Goal: Transaction & Acquisition: Book appointment/travel/reservation

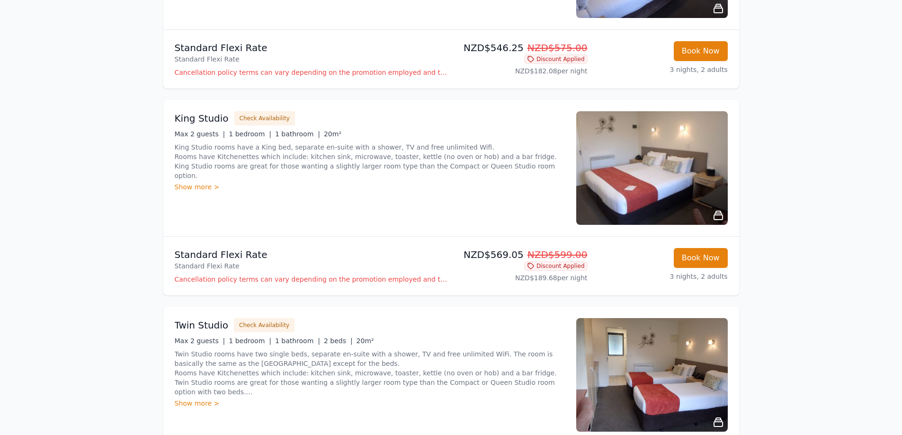
scroll to position [498, 0]
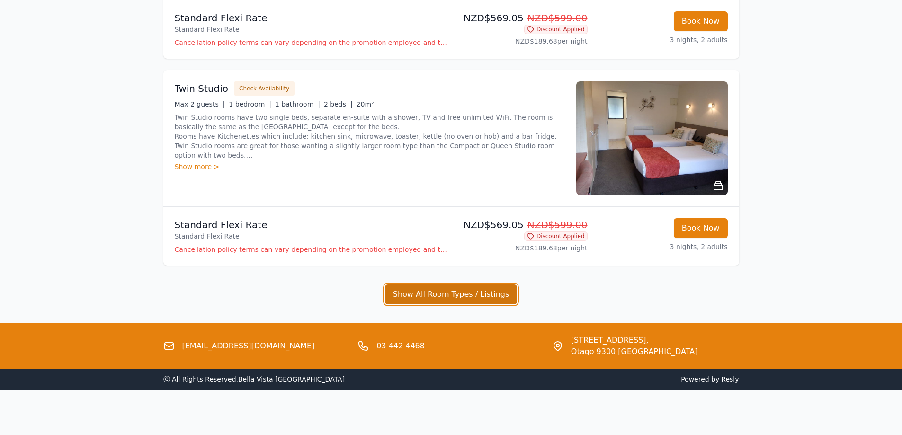
click at [405, 297] on button "Show All Room Types / Listings" at bounding box center [451, 295] width 133 height 20
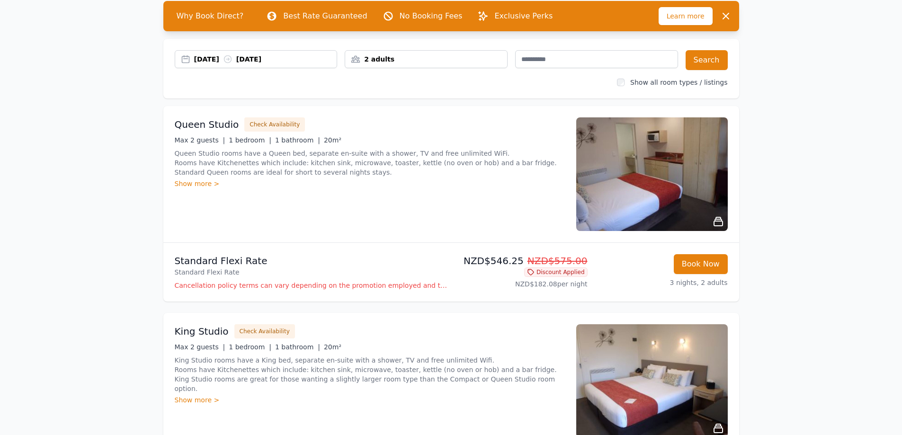
scroll to position [0, 0]
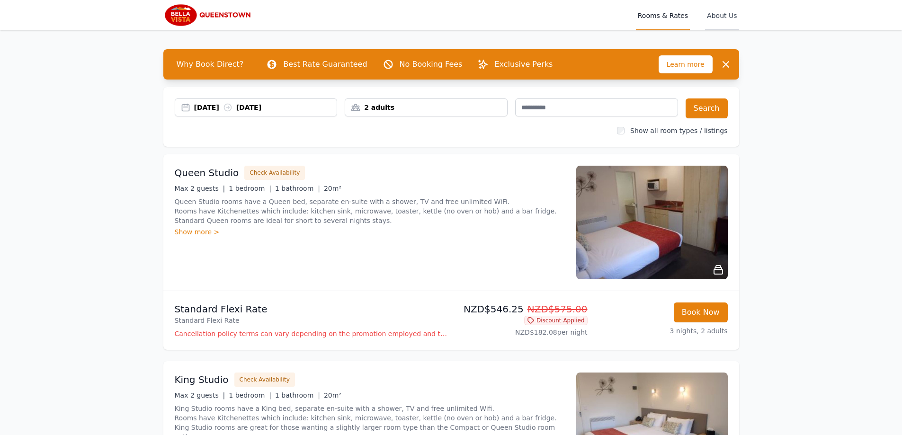
click at [718, 21] on span "About Us" at bounding box center [722, 15] width 34 height 30
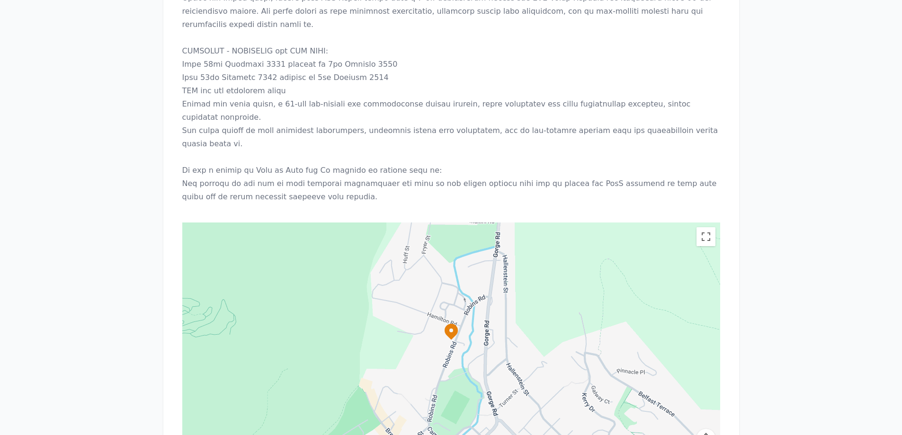
scroll to position [1471, 0]
drag, startPoint x: 430, startPoint y: 349, endPoint x: 381, endPoint y: 348, distance: 49.3
copy link "3 442 4468"
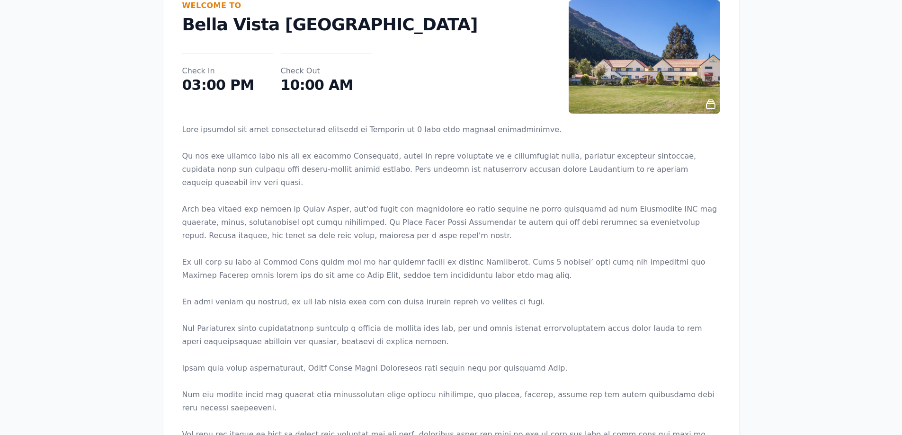
scroll to position [0, 0]
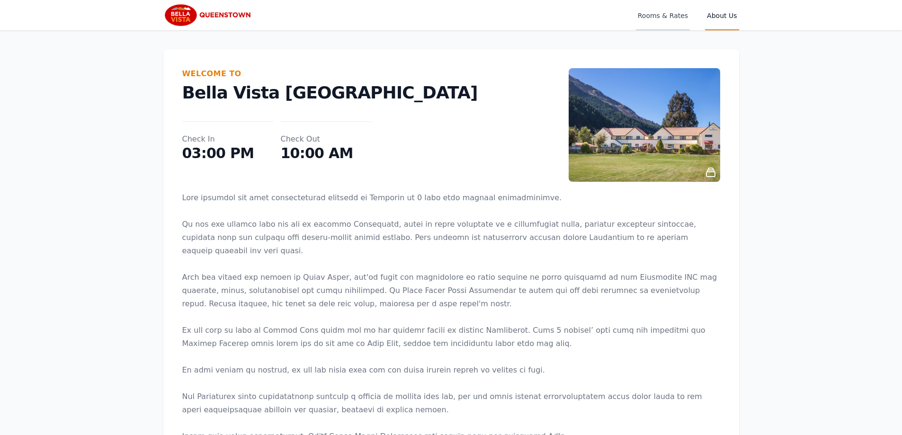
click at [655, 16] on span "Rooms & Rates" at bounding box center [663, 15] width 54 height 30
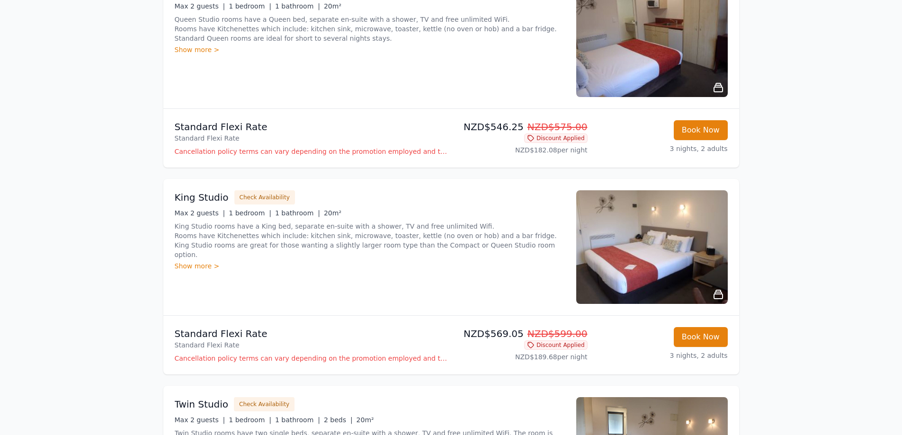
scroll to position [189, 0]
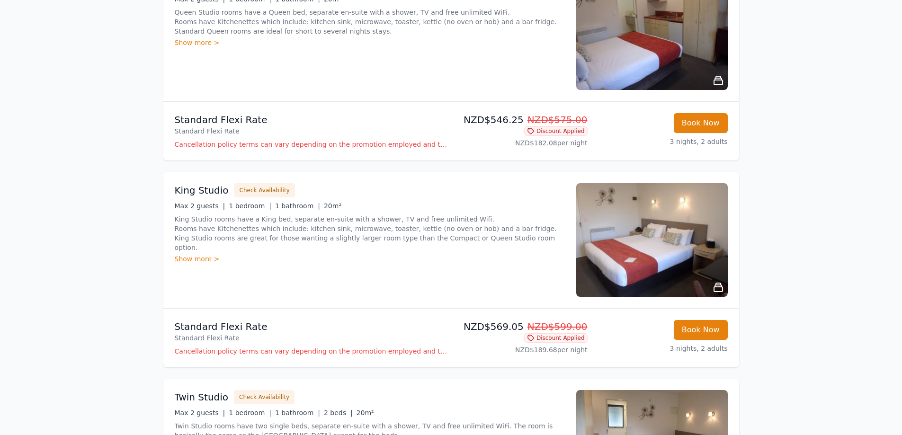
click at [680, 272] on img at bounding box center [653, 240] width 152 height 114
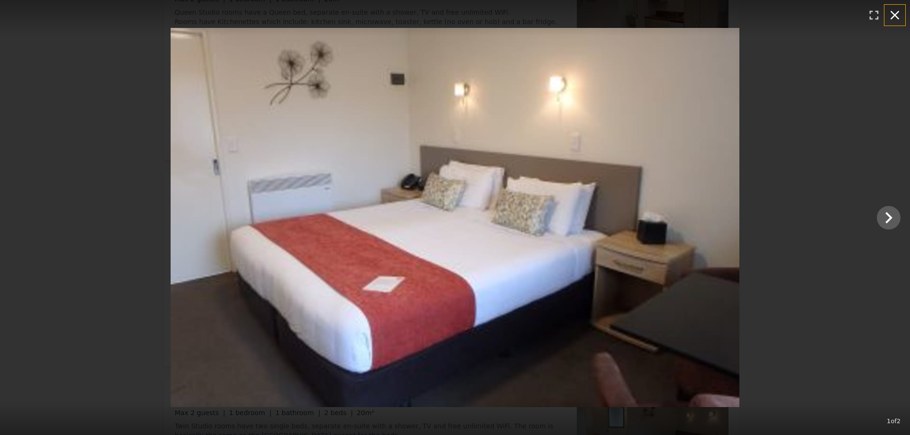
click at [893, 22] on icon "button" at bounding box center [894, 15] width 15 height 15
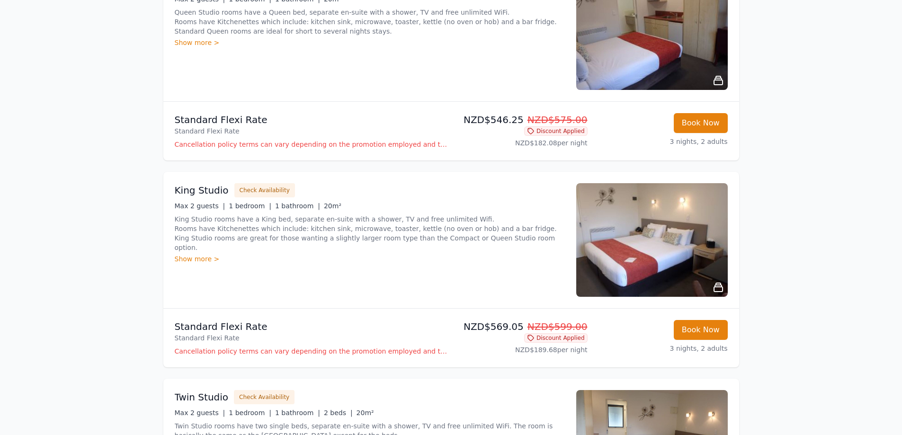
click at [311, 354] on p "Cancellation policy terms can vary depending on the promotion employed and the …" at bounding box center [311, 351] width 273 height 9
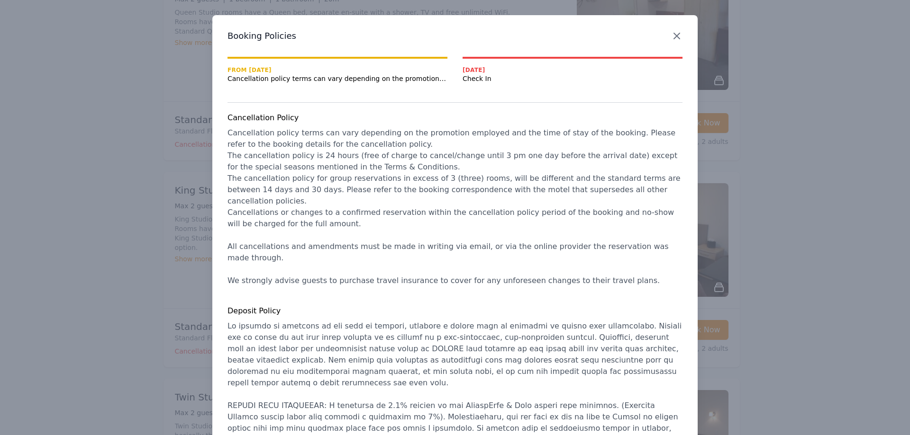
click at [671, 36] on icon "button" at bounding box center [676, 35] width 11 height 11
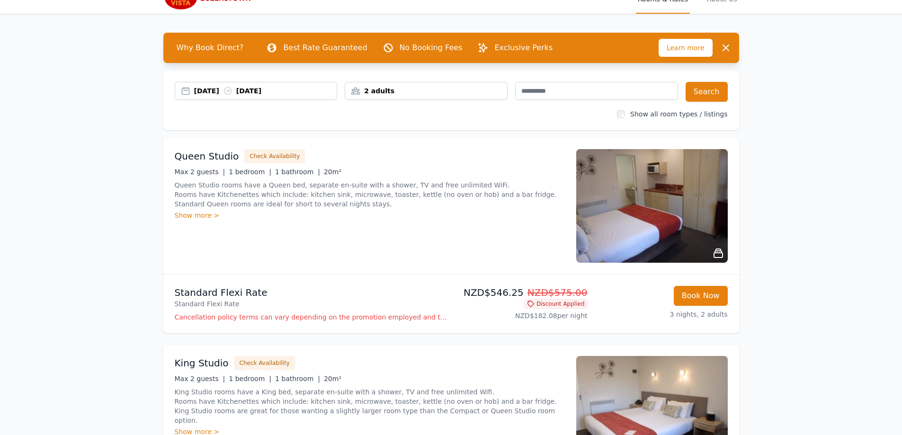
scroll to position [0, 0]
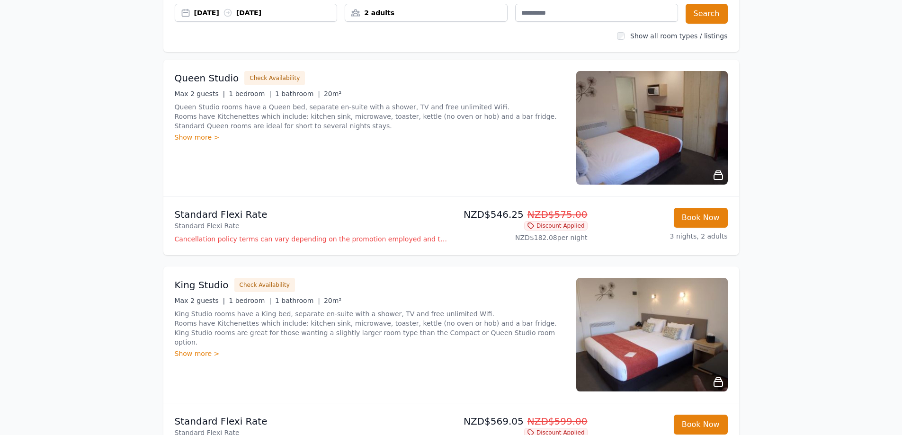
scroll to position [142, 0]
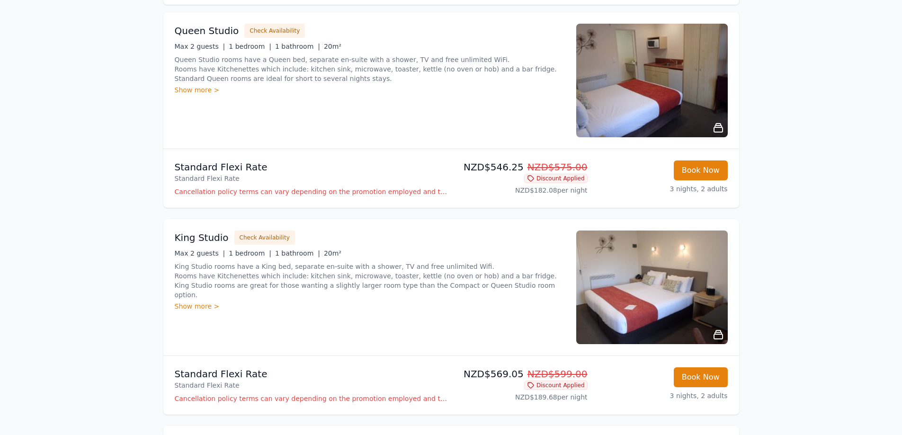
click at [180, 232] on h3 "King Studio" at bounding box center [202, 237] width 54 height 13
click at [188, 242] on h3 "King Studio" at bounding box center [202, 237] width 54 height 13
click at [704, 368] on button "Book Now" at bounding box center [701, 378] width 54 height 20
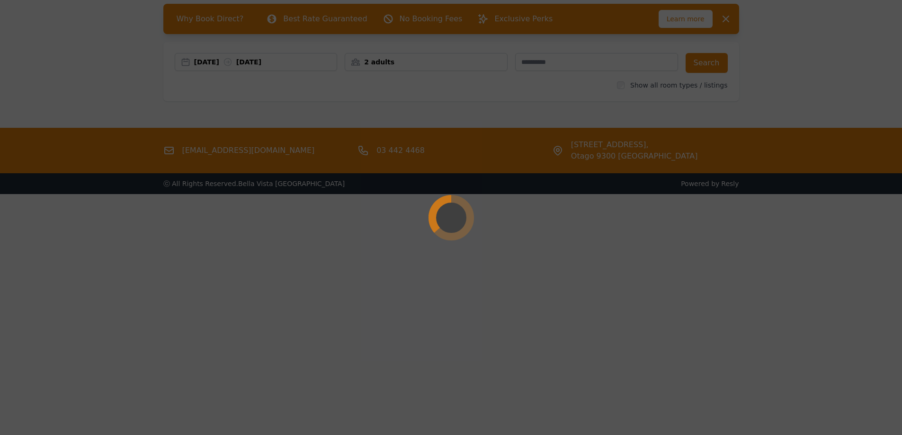
scroll to position [45, 0]
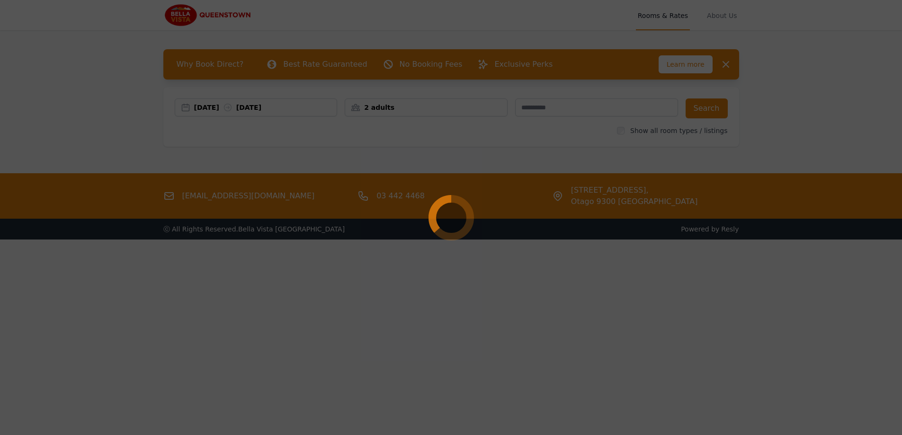
select select "**"
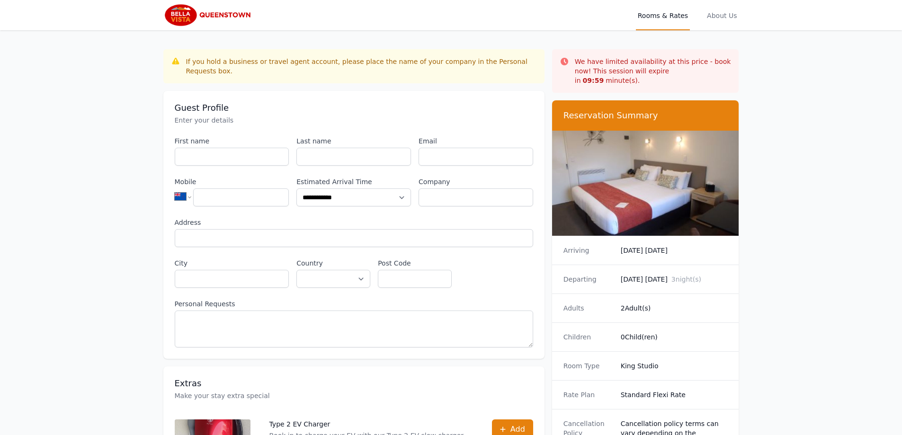
scroll to position [45, 0]
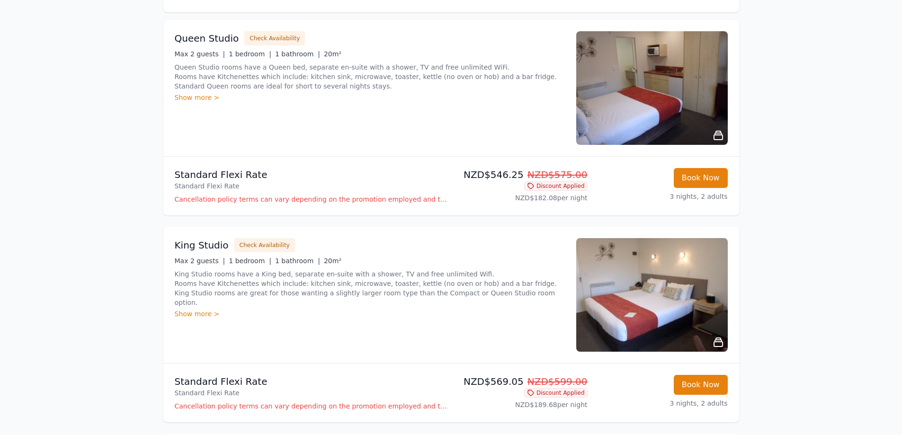
scroll to position [189, 0]
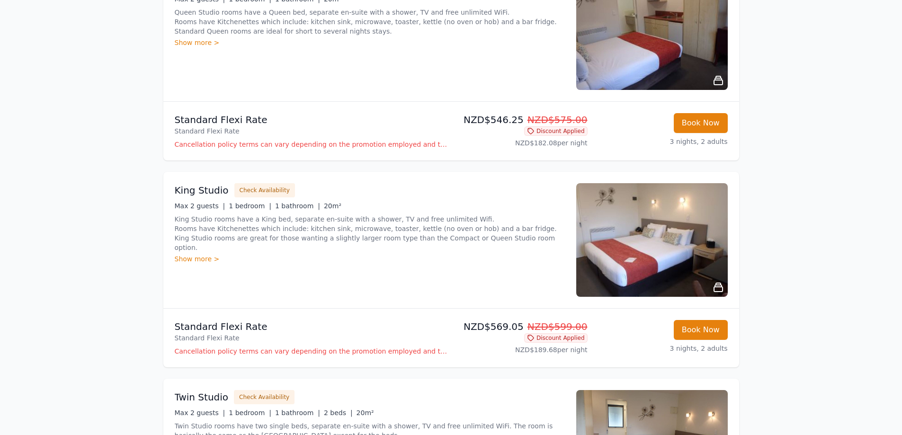
click at [198, 254] on div "Show more >" at bounding box center [370, 258] width 390 height 9
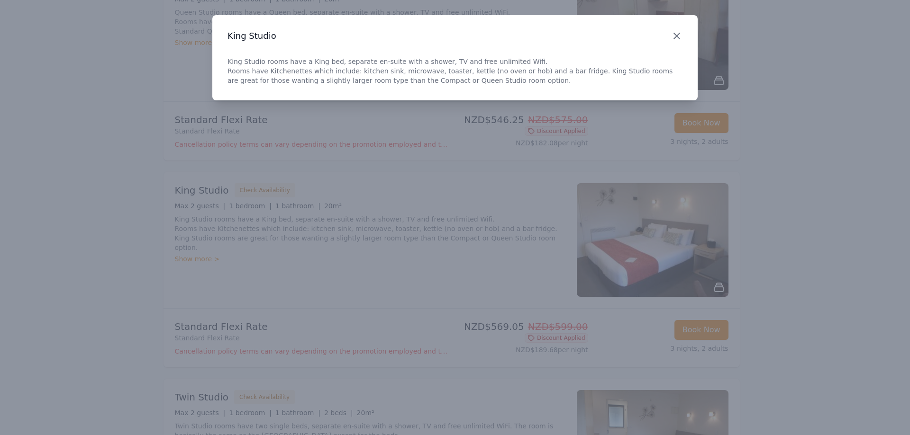
click at [677, 34] on icon "button" at bounding box center [676, 35] width 11 height 11
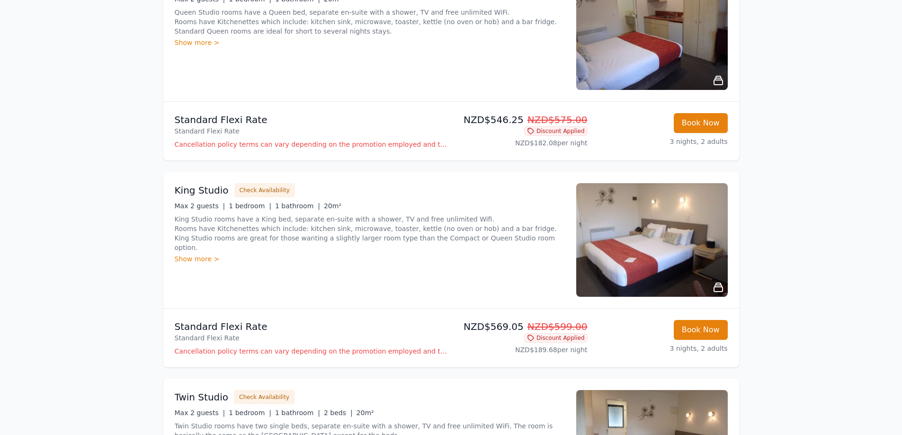
drag, startPoint x: 442, startPoint y: 1, endPoint x: 277, endPoint y: 28, distance: 167.5
click at [275, 29] on p "Queen Studio rooms have a Queen bed, separate en-suite with a shower, TV and fr…" at bounding box center [370, 22] width 390 height 28
click at [202, 204] on span "Max 2 guests |" at bounding box center [200, 206] width 51 height 8
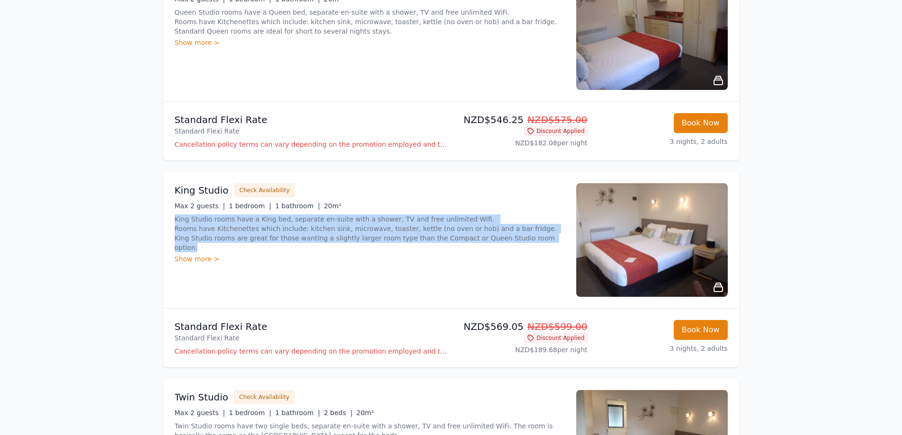
drag, startPoint x: 174, startPoint y: 218, endPoint x: 478, endPoint y: 239, distance: 304.9
click at [478, 239] on div "King Studio Check Availability Max 2 guests | 1 bedroom | 1 bathroom | 20m² Kin…" at bounding box center [451, 240] width 576 height 136
copy p "King Studio rooms have a King bed, separate en-suite with a shower, TV and free…"
